Goal: Information Seeking & Learning: Learn about a topic

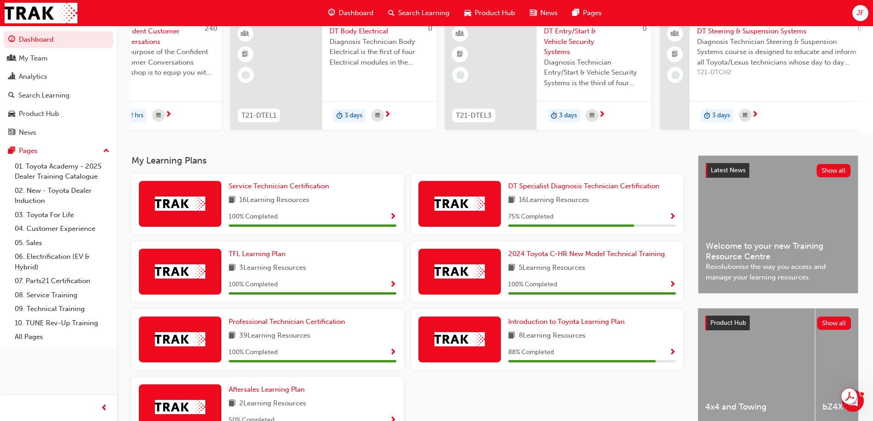
scroll to position [5, 0]
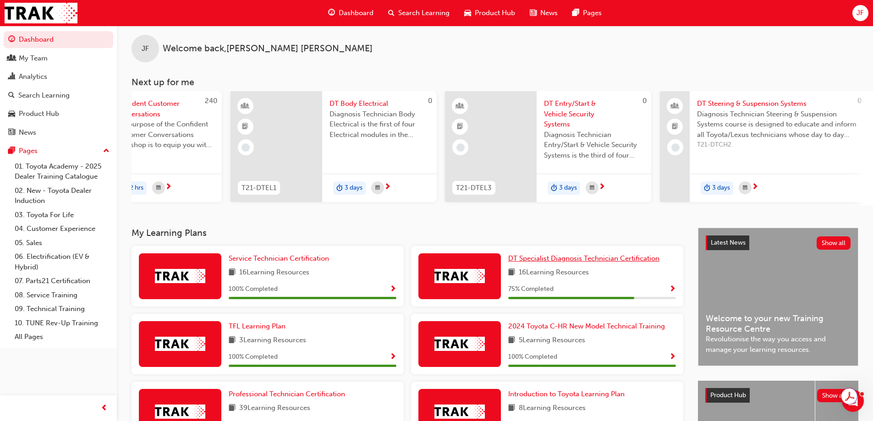
click at [533, 262] on span "DT Specialist Diagnosis Technician Certification" at bounding box center [583, 258] width 151 height 8
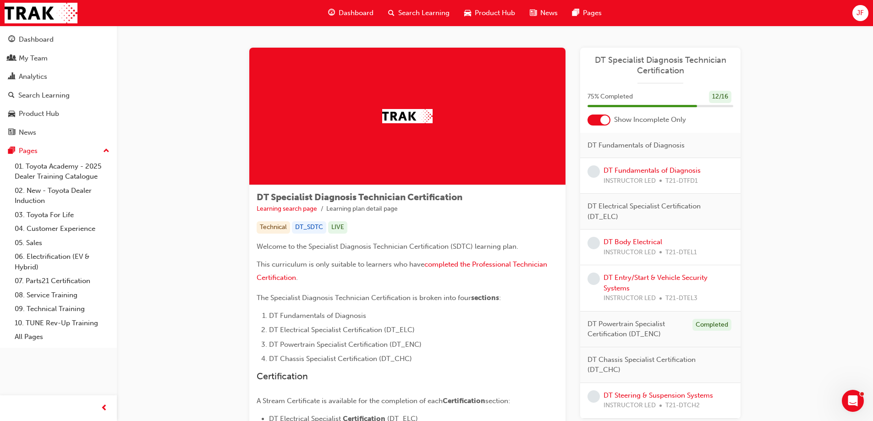
click at [349, 15] on span "Dashboard" at bounding box center [356, 13] width 35 height 11
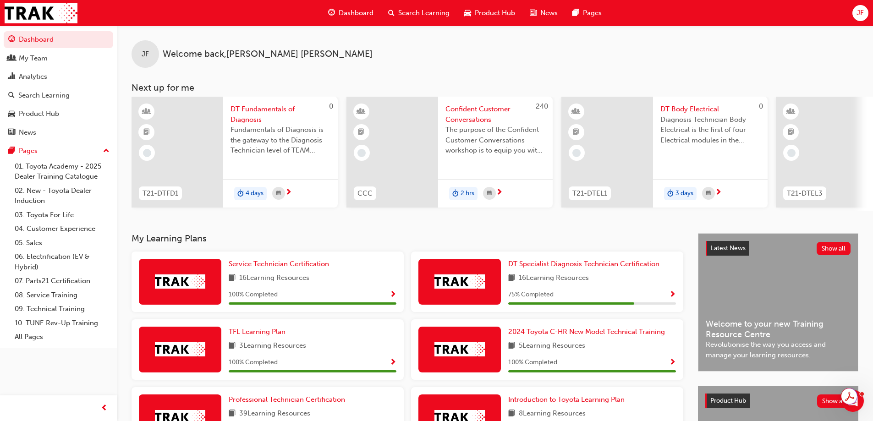
click at [410, 15] on span "Search Learning" at bounding box center [423, 13] width 51 height 11
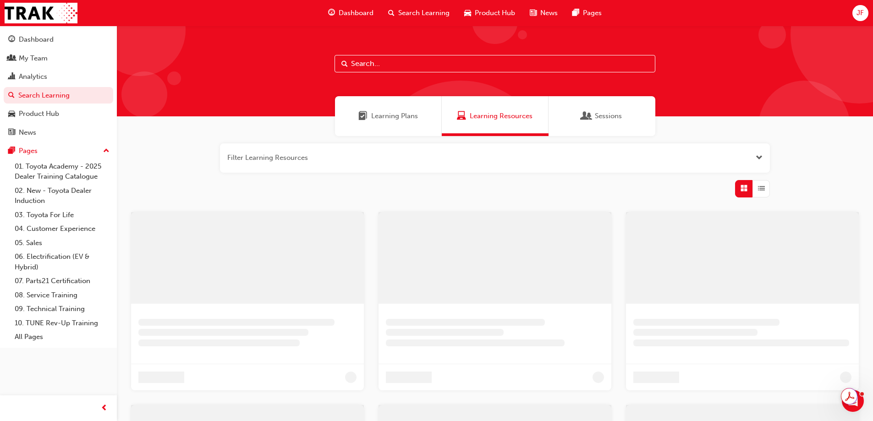
click at [398, 65] on input "text" at bounding box center [494, 63] width 321 height 17
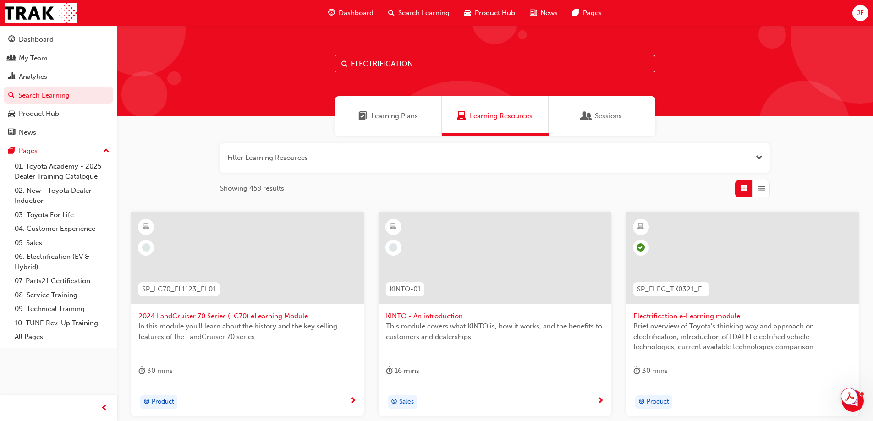
type input "ELECTRIFICATION"
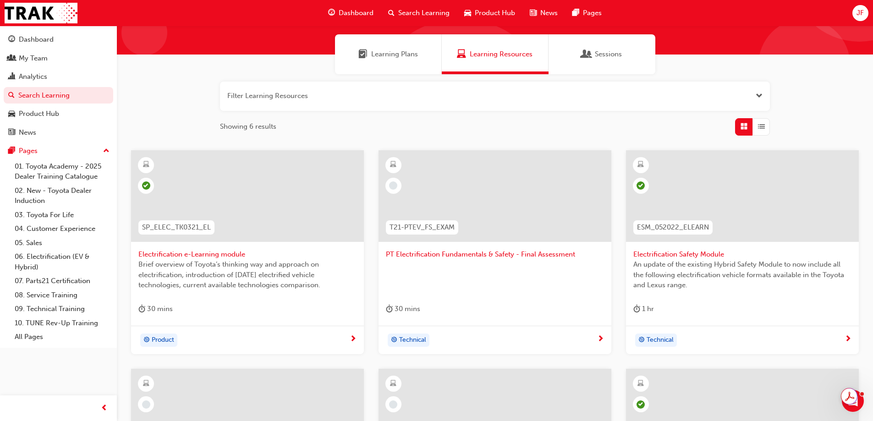
scroll to position [46, 0]
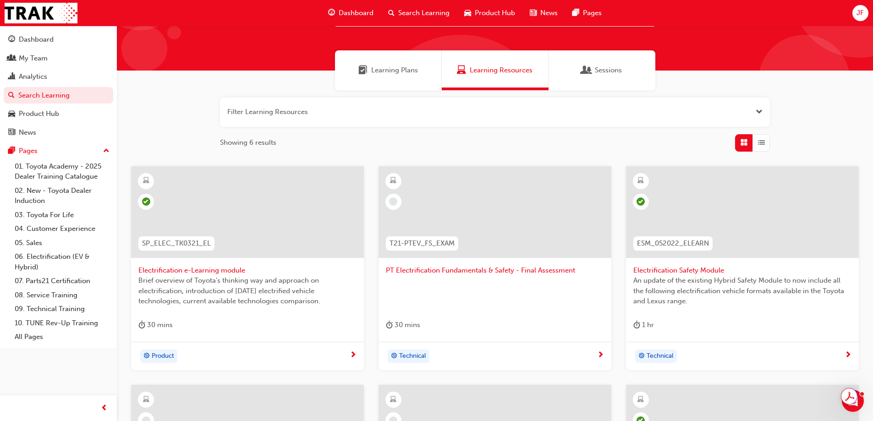
click at [863, 11] on span "JF" at bounding box center [859, 13] width 7 height 11
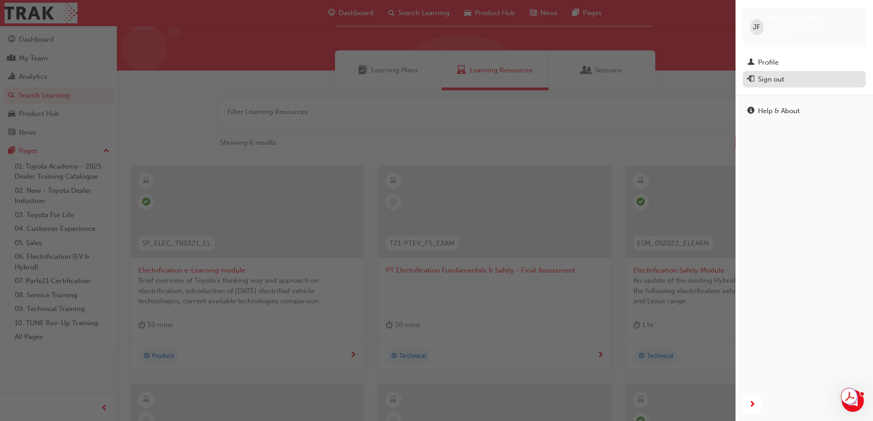
click at [782, 74] on div "Sign out" at bounding box center [771, 79] width 26 height 11
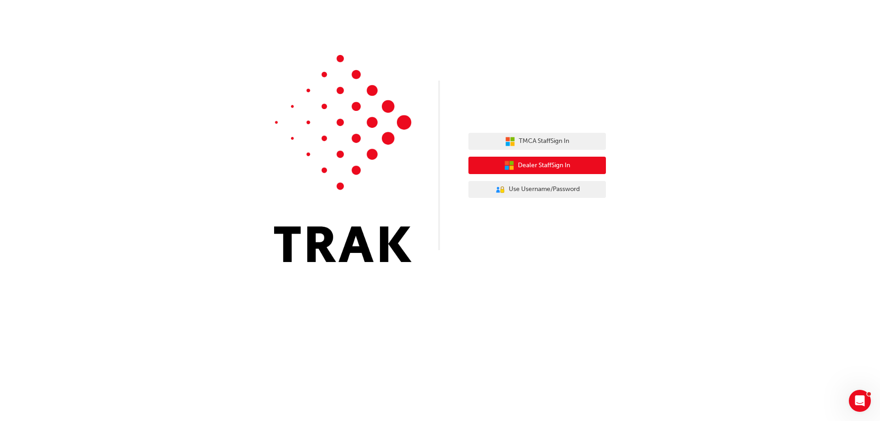
click at [531, 166] on span "Dealer Staff Sign In" at bounding box center [544, 165] width 52 height 11
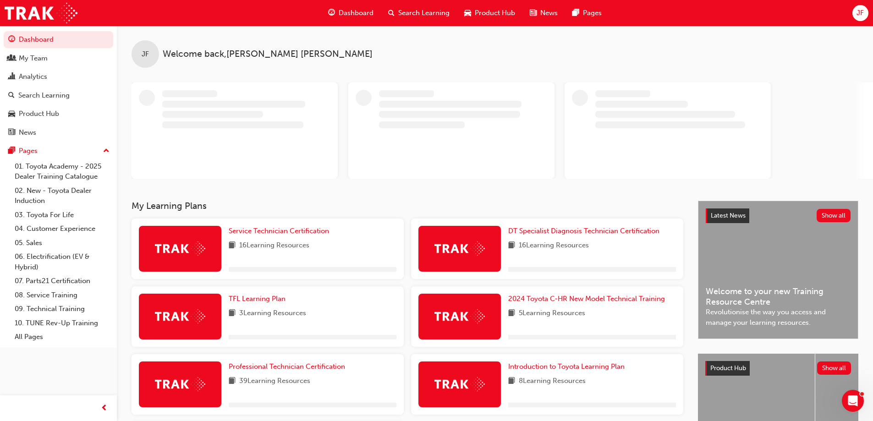
click at [855, 13] on div "JF" at bounding box center [860, 13] width 16 height 16
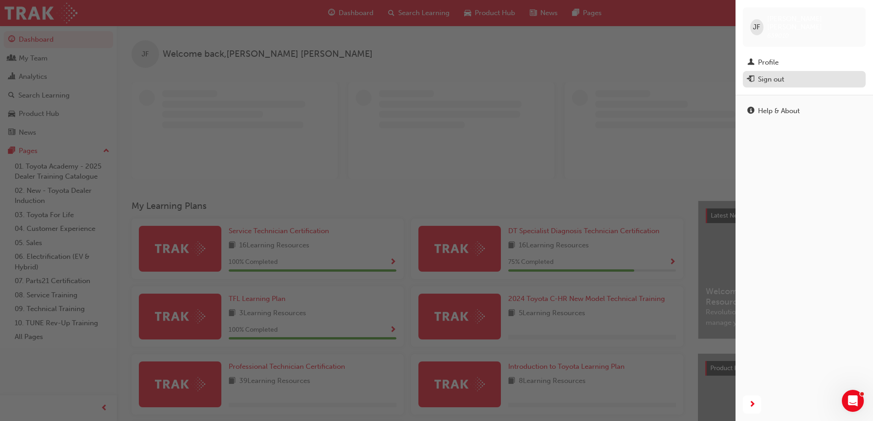
click at [772, 74] on div "Sign out" at bounding box center [771, 79] width 26 height 11
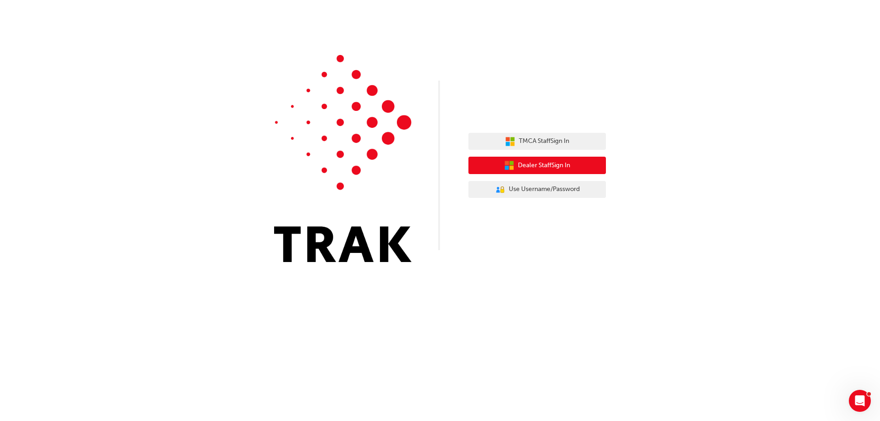
click at [518, 164] on span "Dealer Staff Sign In" at bounding box center [544, 165] width 52 height 11
